Goal: Task Accomplishment & Management: Use online tool/utility

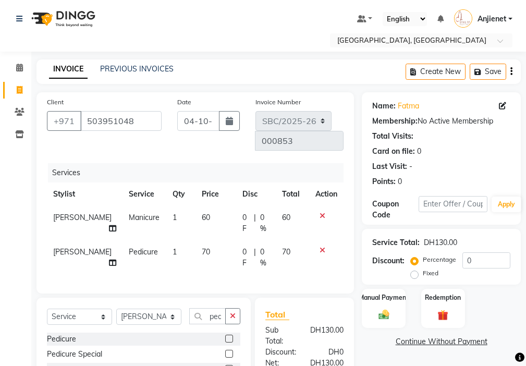
select select "service"
select select "59408"
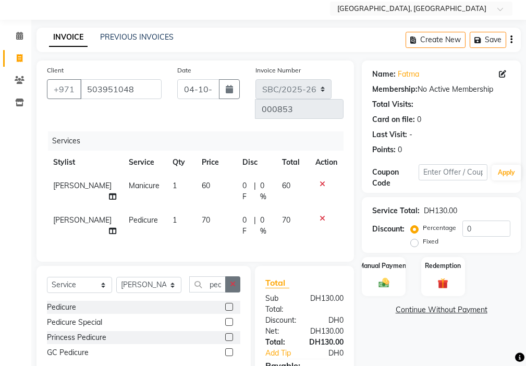
click at [233, 280] on icon "button" at bounding box center [233, 283] width 6 height 7
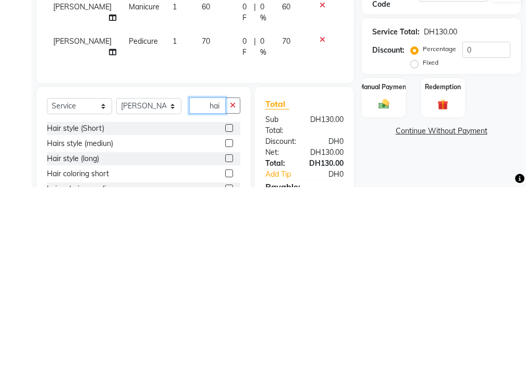
type input "hair"
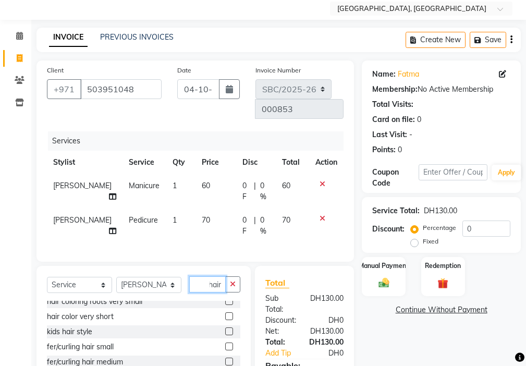
scroll to position [218, 0]
click at [19, 35] on icon at bounding box center [19, 36] width 7 height 8
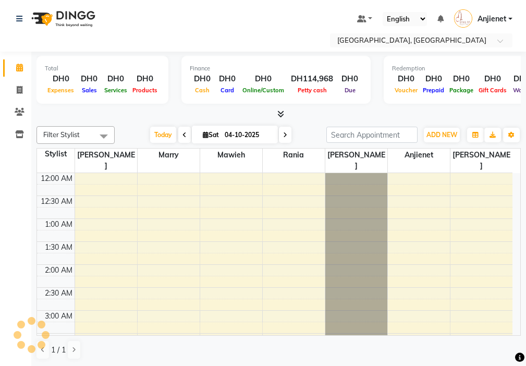
scroll to position [276, 0]
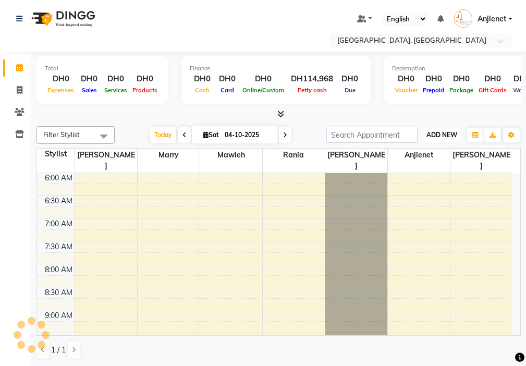
click at [449, 133] on span "ADD NEW" at bounding box center [441, 135] width 31 height 8
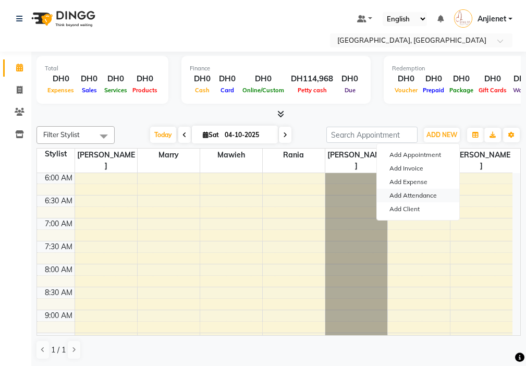
click at [433, 198] on link "Add Attendance" at bounding box center [418, 196] width 82 height 14
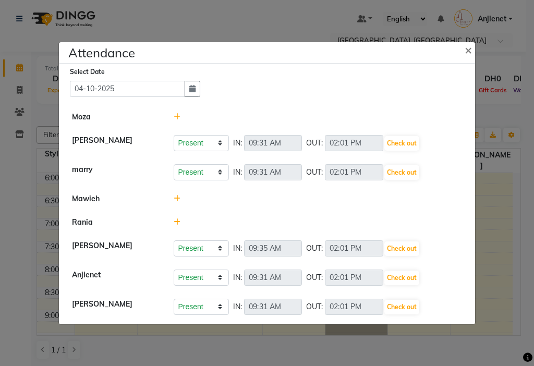
click at [177, 200] on icon at bounding box center [177, 198] width 7 height 7
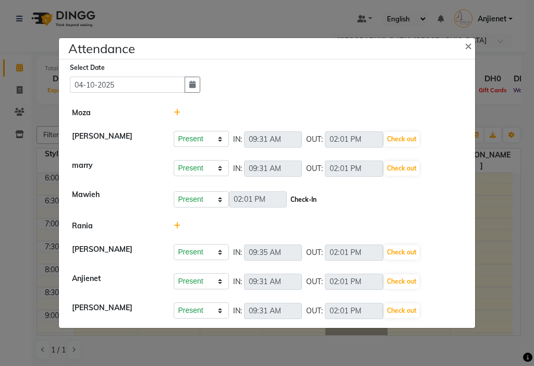
click at [313, 196] on button "Check-In" at bounding box center [303, 199] width 31 height 15
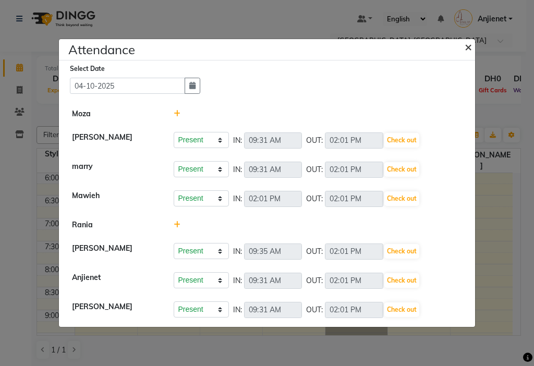
click at [467, 55] on button "×" at bounding box center [469, 46] width 26 height 29
